Goal: Use online tool/utility: Utilize a website feature to perform a specific function

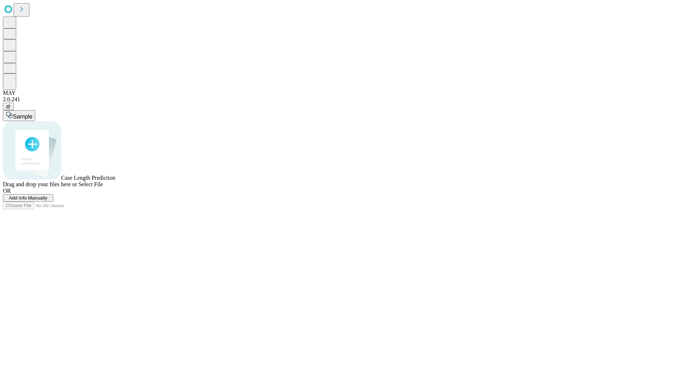
click at [47, 200] on span "Add Info Manually" at bounding box center [28, 197] width 38 height 5
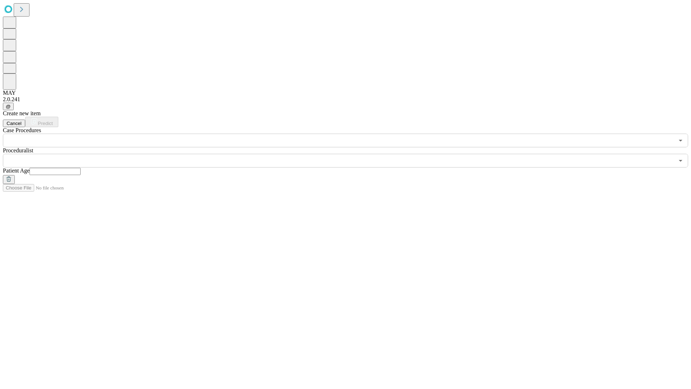
click at [81, 168] on input "text" at bounding box center [55, 171] width 51 height 7
type input "**"
click at [350, 154] on input "text" at bounding box center [338, 161] width 671 height 14
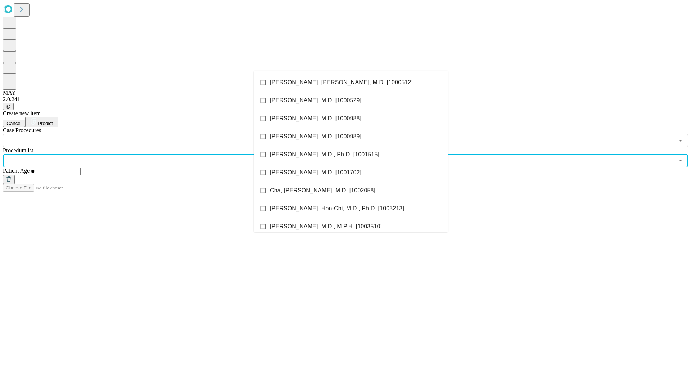
click at [351, 82] on li "[PERSON_NAME], [PERSON_NAME], M.D. [1000512]" at bounding box center [351, 82] width 194 height 18
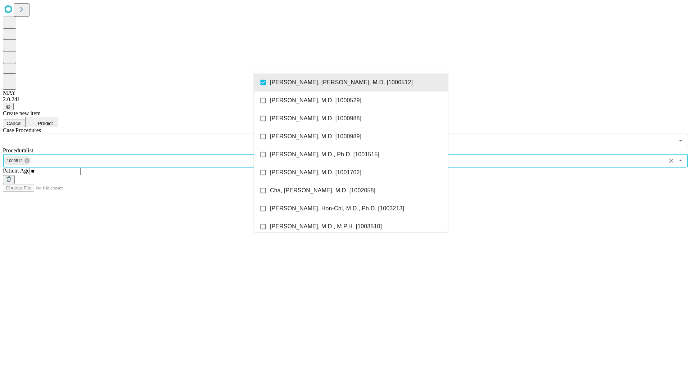
click at [151, 133] on input "text" at bounding box center [338, 140] width 671 height 14
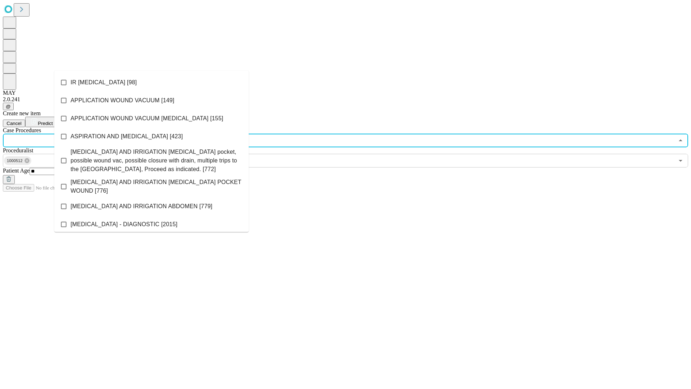
click at [151, 82] on li "IR [MEDICAL_DATA] [98]" at bounding box center [151, 82] width 194 height 18
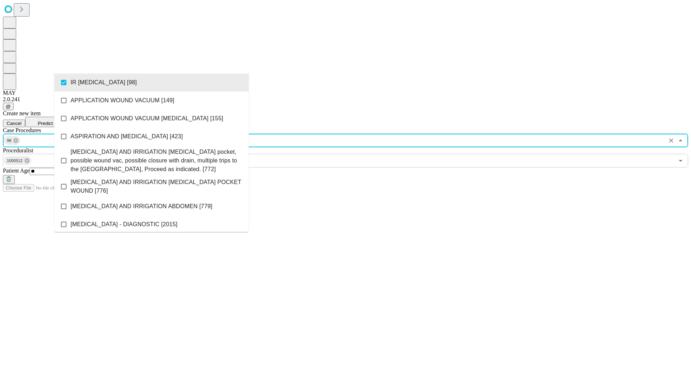
click at [53, 121] on span "Predict" at bounding box center [45, 123] width 15 height 5
